Goal: Find specific page/section: Find specific page/section

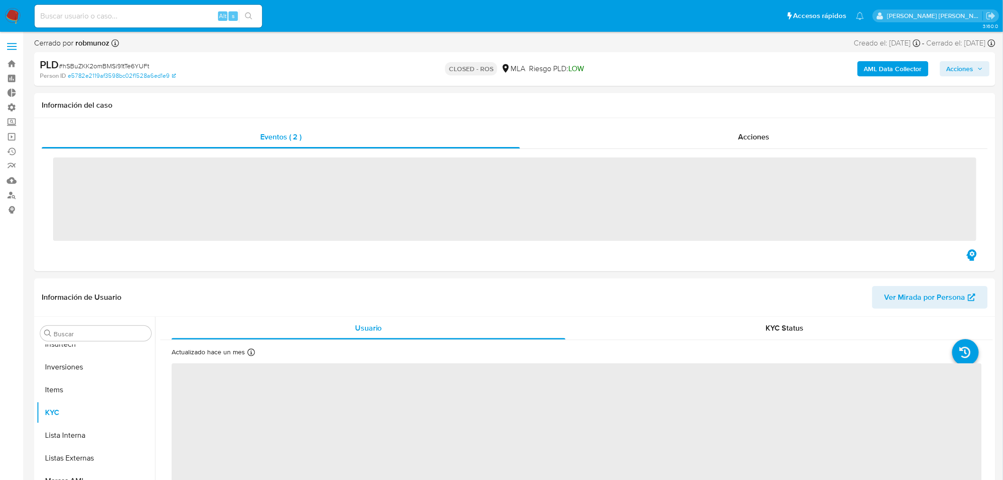
scroll to position [445, 0]
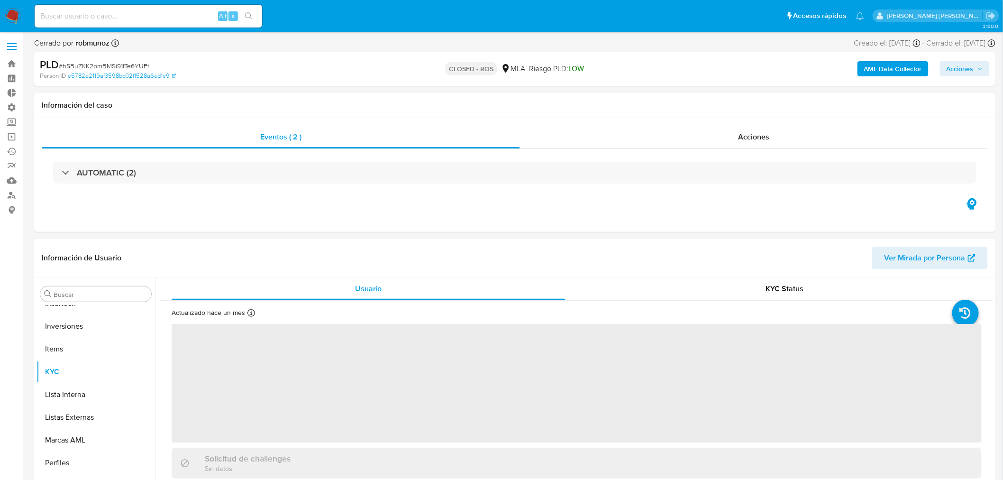
select select "10"
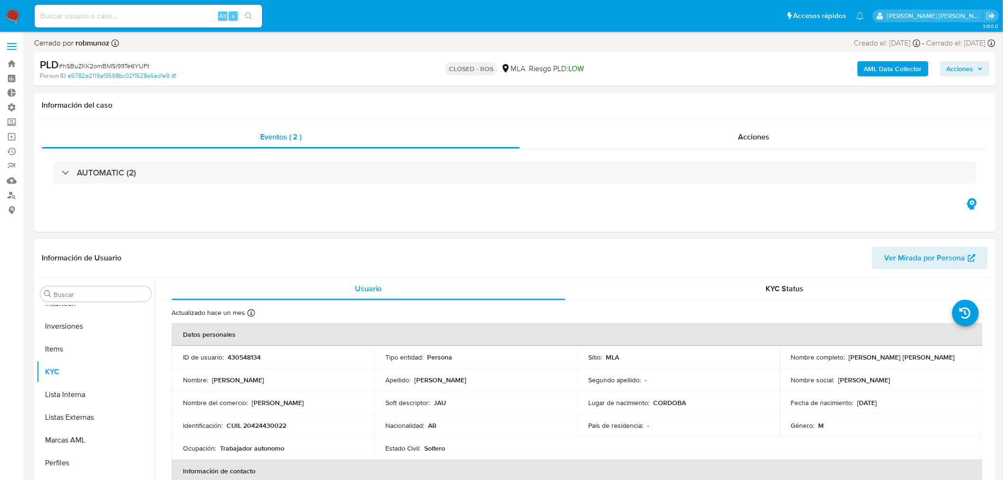
click at [88, 22] on div "Alt s" at bounding box center [148, 16] width 227 height 23
click at [72, 12] on input at bounding box center [148, 16] width 227 height 12
paste input "1184598375"
type input "1184598375"
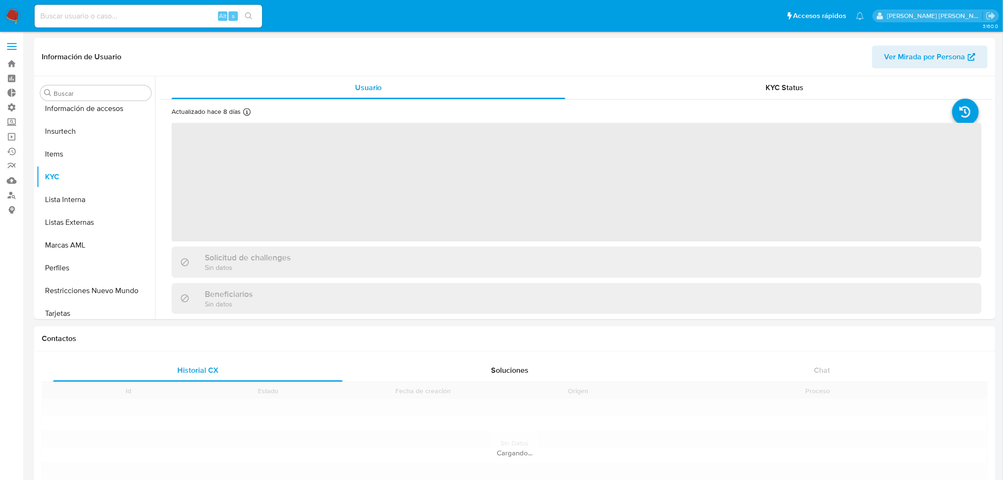
scroll to position [400, 0]
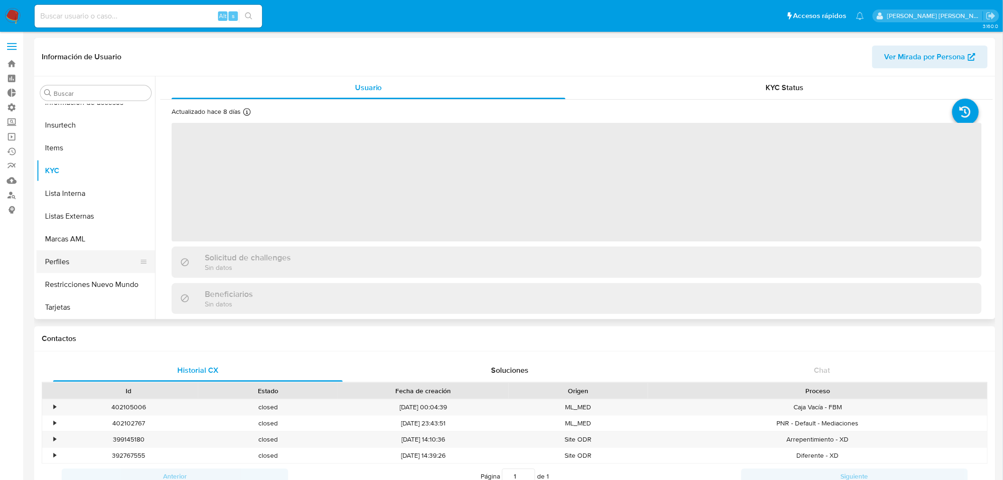
select select "10"
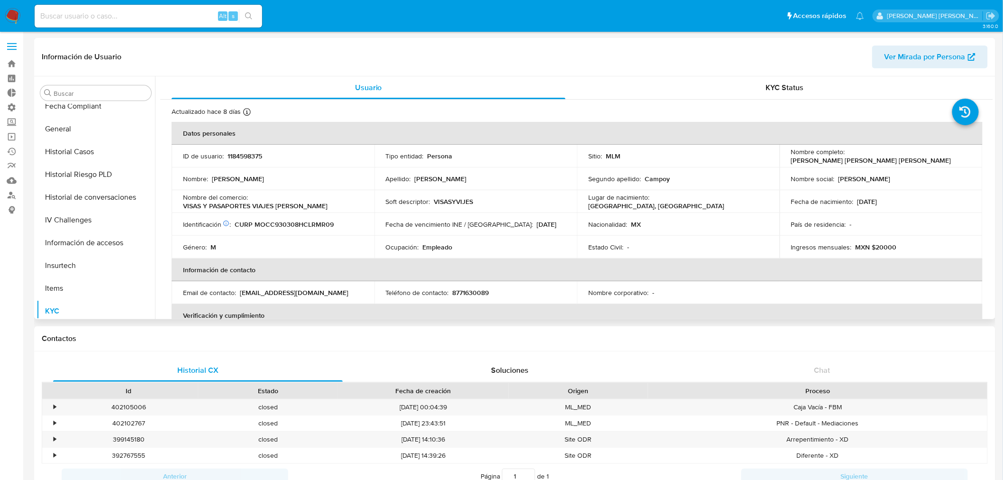
scroll to position [242, 0]
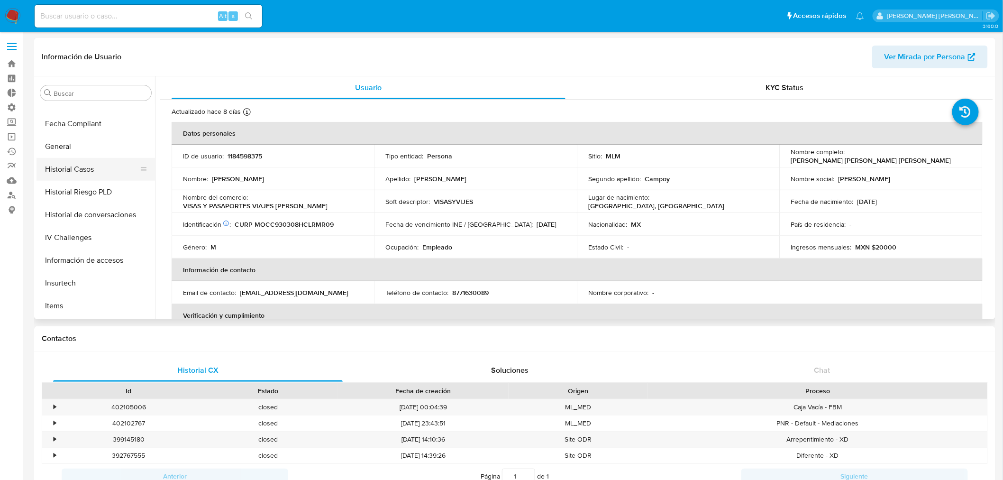
click at [67, 170] on button "Historial Casos" at bounding box center [91, 169] width 111 height 23
